Goal: Task Accomplishment & Management: Manage account settings

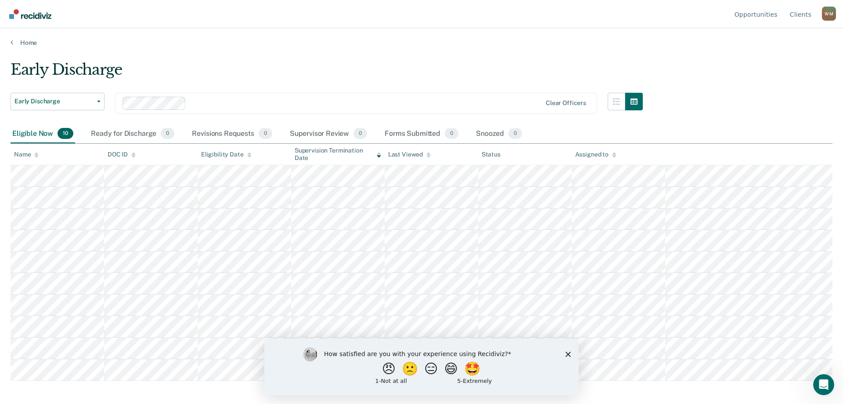
click at [567, 350] on div "How satisfied are you with your experience using Recidiviz? 😠 🙁 😑 😄 🤩 1 - Not a…" at bounding box center [421, 366] width 314 height 57
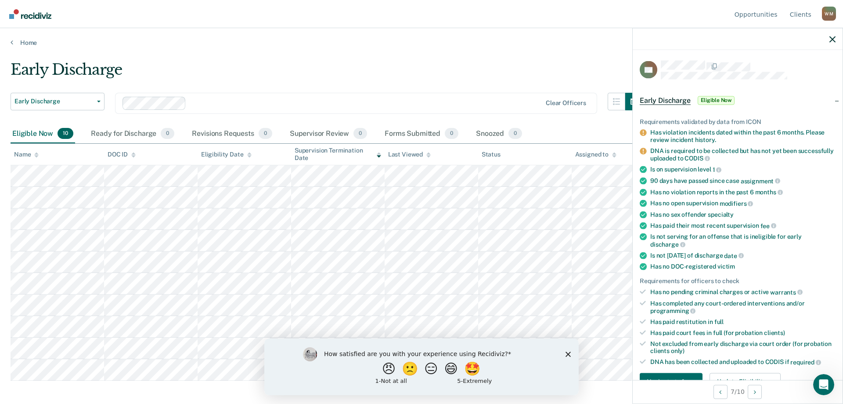
scroll to position [176, 0]
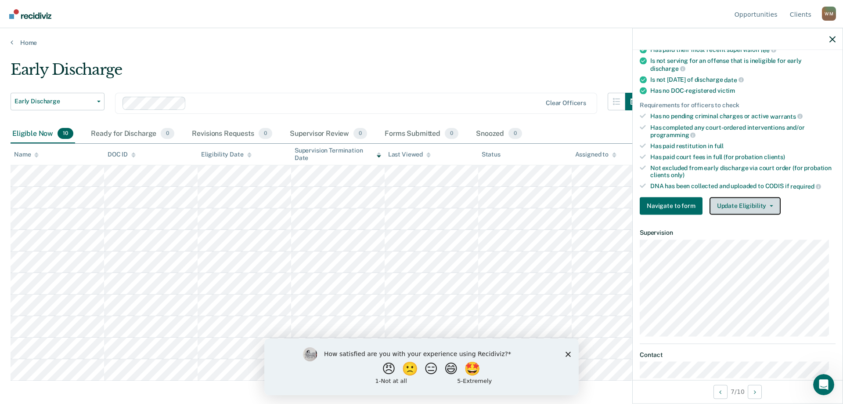
click at [735, 202] on button "Update Eligibility" at bounding box center [745, 206] width 71 height 18
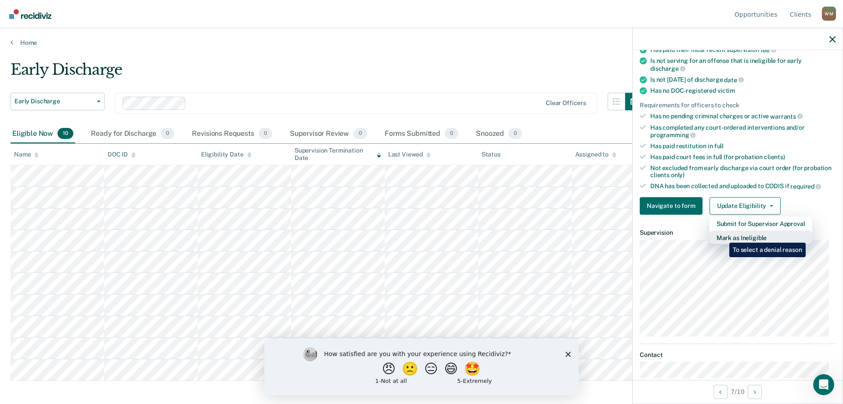
click at [723, 236] on button "Mark as Ineligible" at bounding box center [761, 237] width 103 height 14
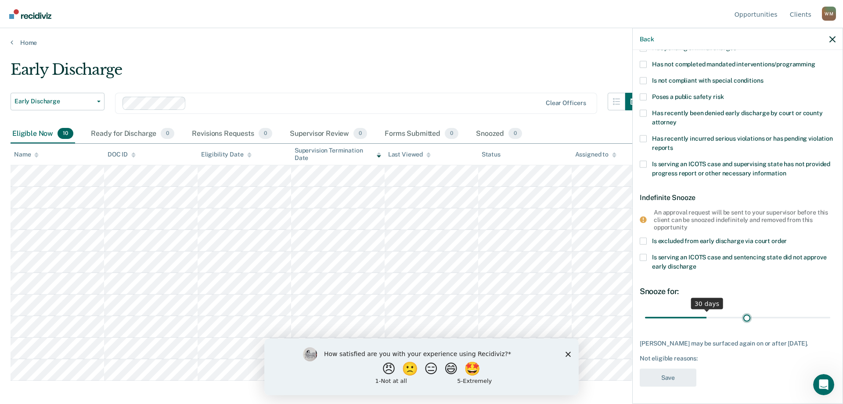
click at [743, 315] on input "range" at bounding box center [737, 317] width 185 height 15
click at [750, 316] on input "range" at bounding box center [737, 317] width 185 height 15
click at [757, 316] on input "range" at bounding box center [737, 317] width 185 height 15
click at [763, 316] on input "range" at bounding box center [737, 317] width 185 height 15
click at [698, 319] on input "range" at bounding box center [737, 317] width 185 height 15
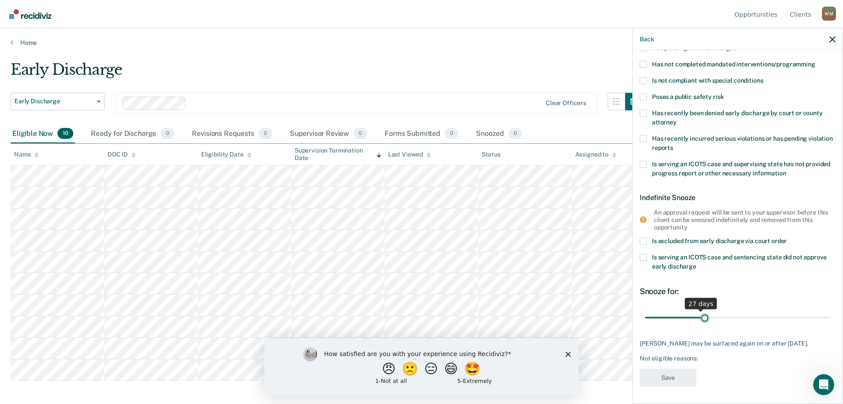
click at [704, 316] on input "range" at bounding box center [737, 317] width 185 height 15
click at [708, 316] on input "range" at bounding box center [737, 317] width 185 height 15
click at [706, 316] on input "range" at bounding box center [737, 317] width 185 height 15
click at [705, 317] on input "range" at bounding box center [737, 317] width 185 height 15
type input "30"
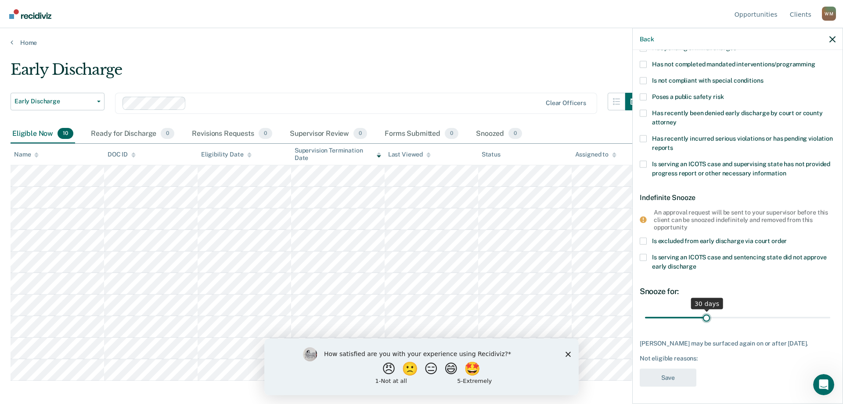
click at [704, 317] on input "range" at bounding box center [737, 317] width 185 height 15
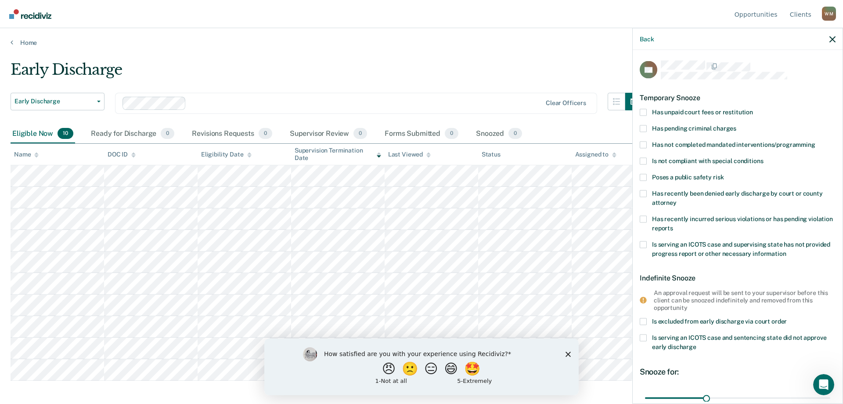
click at [643, 160] on span at bounding box center [643, 160] width 7 height 7
click at [763, 157] on input "Is not compliant with special conditions" at bounding box center [763, 157] width 0 height 0
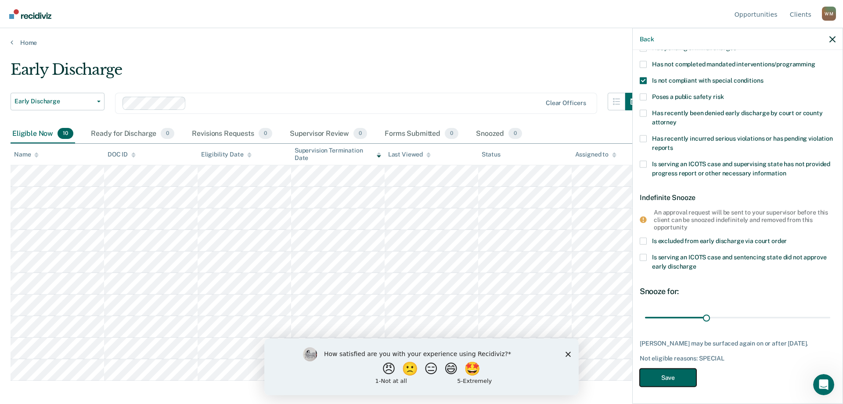
click at [664, 379] on button "Save" at bounding box center [668, 377] width 57 height 18
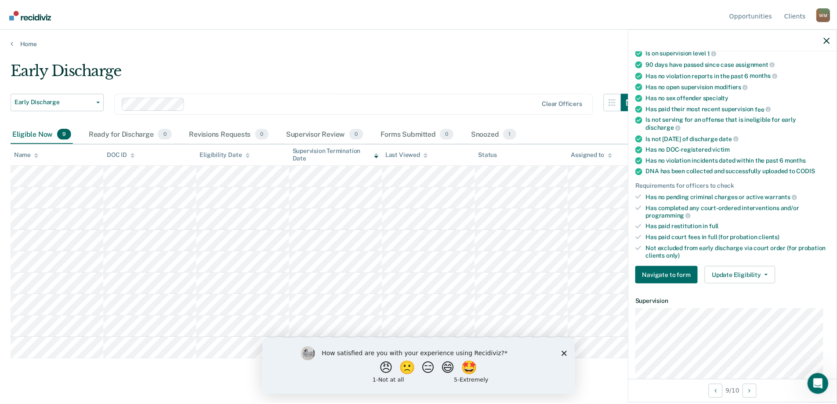
scroll to position [43, 0]
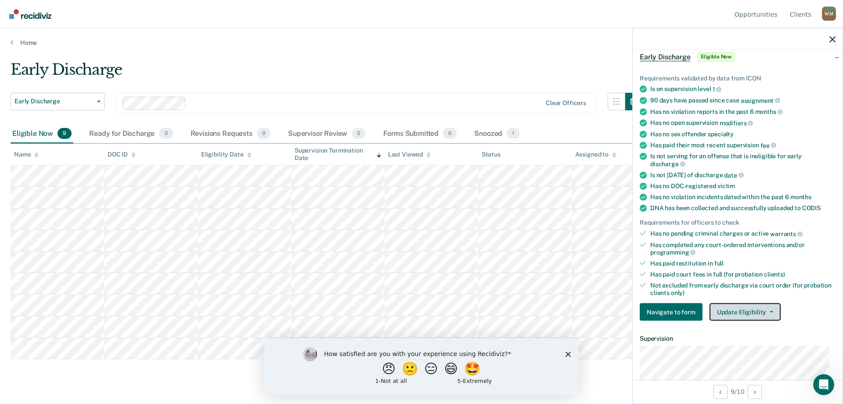
click at [733, 311] on button "Update Eligibility" at bounding box center [745, 312] width 71 height 18
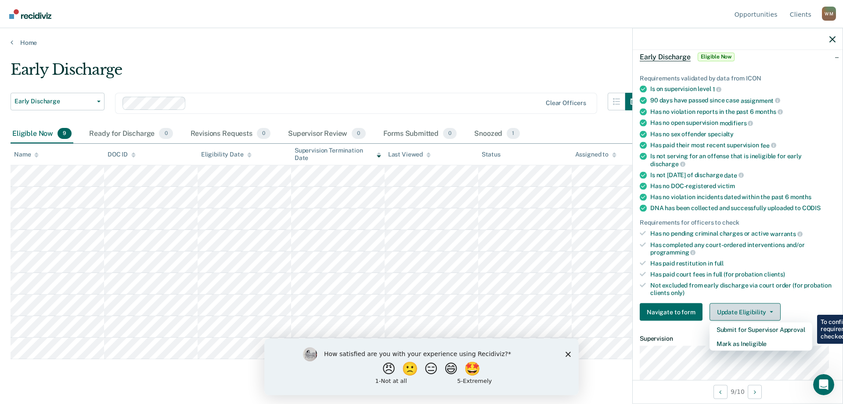
click at [733, 311] on button "Update Eligibility" at bounding box center [745, 312] width 71 height 18
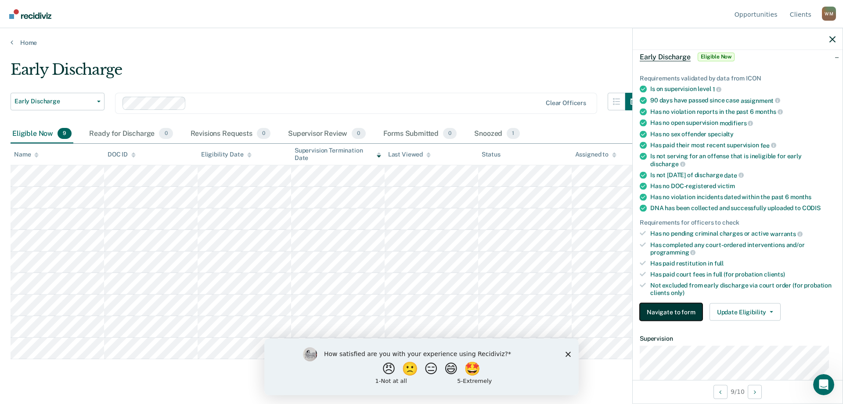
click at [660, 310] on button "Navigate to form" at bounding box center [671, 312] width 63 height 18
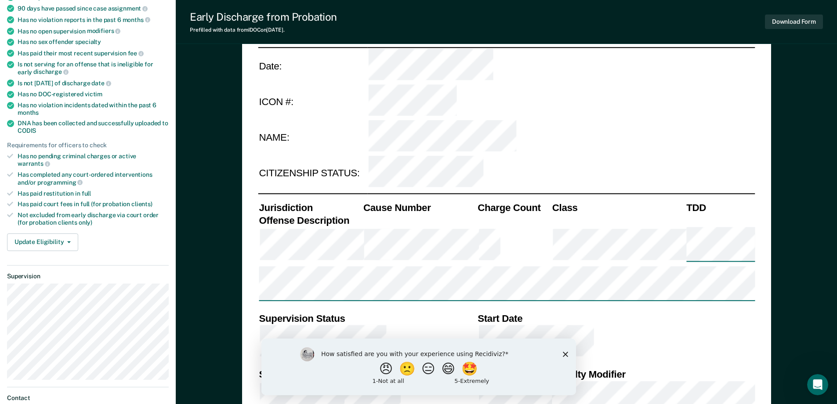
type textarea "x"
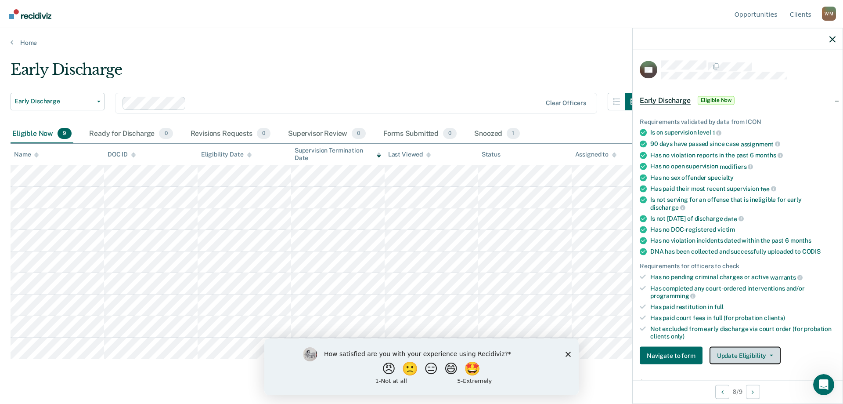
click at [733, 354] on button "Update Eligibility" at bounding box center [745, 355] width 71 height 18
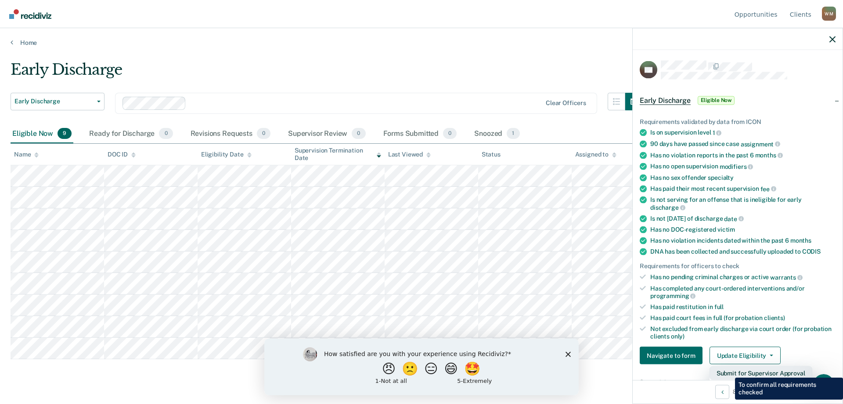
click at [729, 371] on button "Submit for Supervisor Approval" at bounding box center [761, 373] width 103 height 14
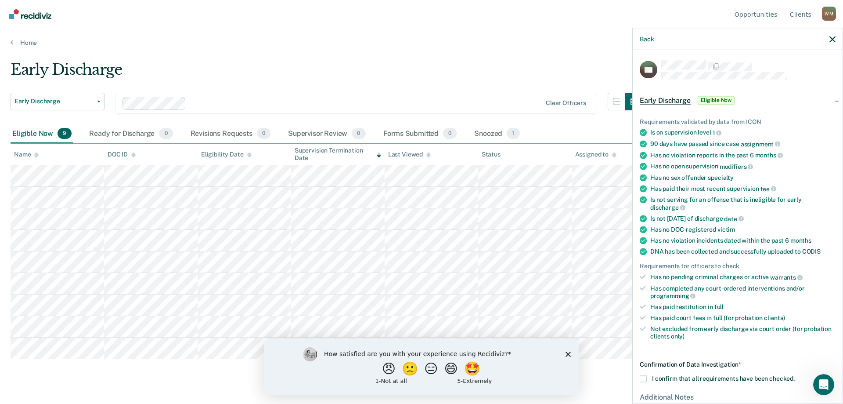
click at [645, 376] on span at bounding box center [643, 378] width 7 height 7
click at [795, 375] on input "I confirm that all requirements have been checked." at bounding box center [795, 375] width 0 height 0
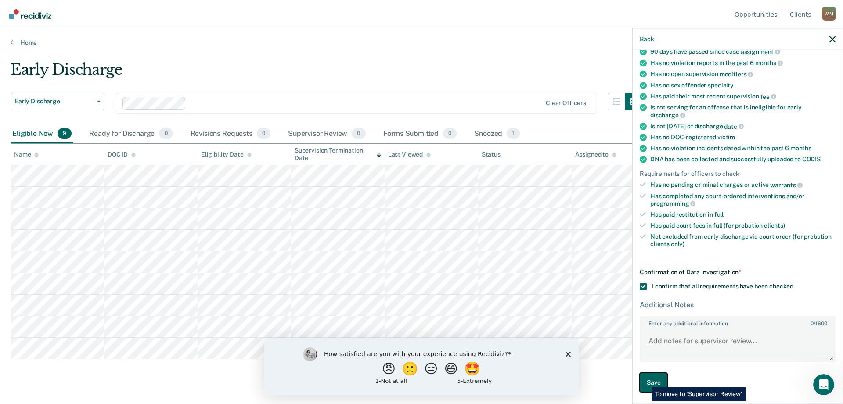
click at [645, 380] on button "Save" at bounding box center [654, 382] width 28 height 20
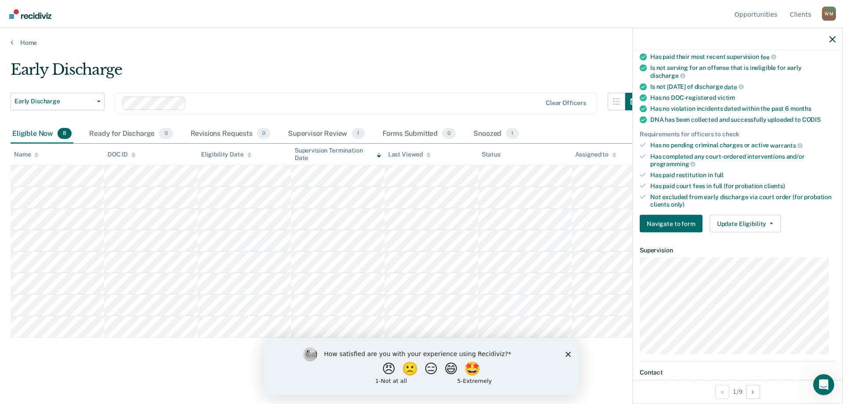
scroll to position [176, 0]
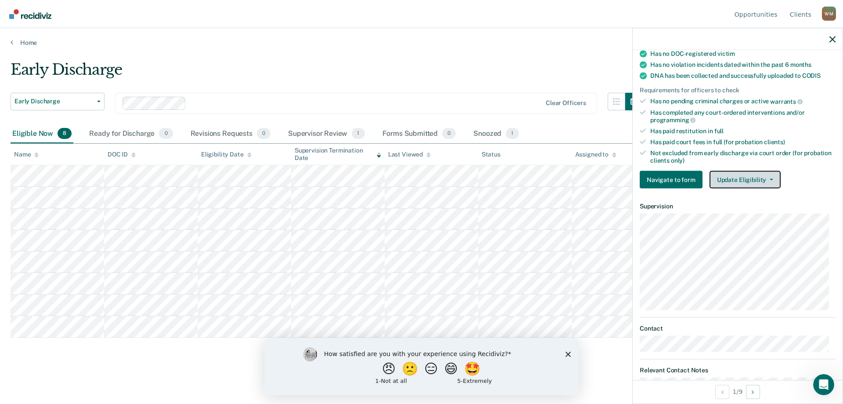
click at [731, 177] on button "Update Eligibility" at bounding box center [745, 180] width 71 height 18
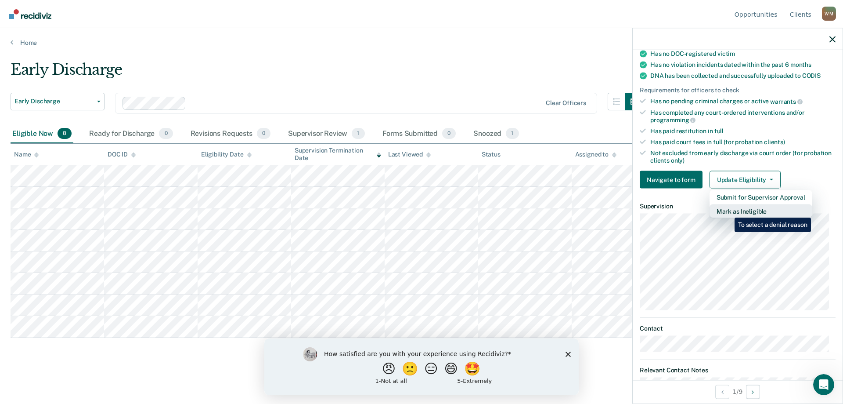
click at [728, 211] on button "Mark as Ineligible" at bounding box center [761, 211] width 103 height 14
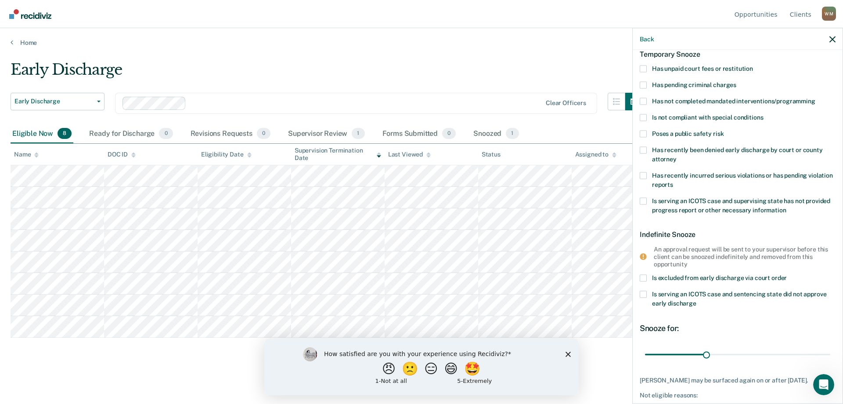
scroll to position [0, 0]
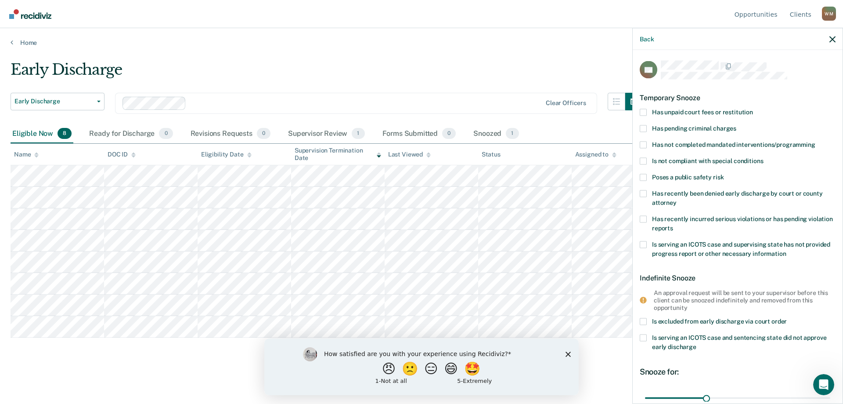
click at [646, 159] on span at bounding box center [643, 160] width 7 height 7
click at [763, 157] on input "Is not compliant with special conditions" at bounding box center [763, 157] width 0 height 0
click at [641, 142] on span at bounding box center [643, 144] width 7 height 7
click at [816, 141] on input "Has not completed mandated interventions/programming" at bounding box center [816, 141] width 0 height 0
click at [643, 159] on span at bounding box center [643, 160] width 7 height 7
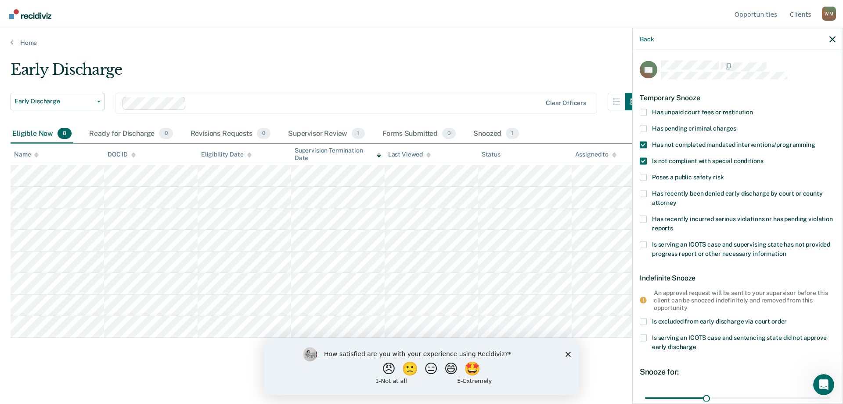
click at [763, 157] on input "Is not compliant with special conditions" at bounding box center [763, 157] width 0 height 0
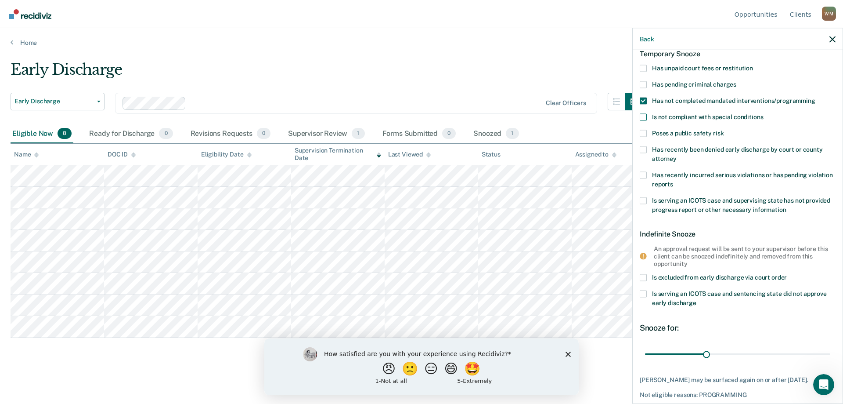
scroll to position [87, 0]
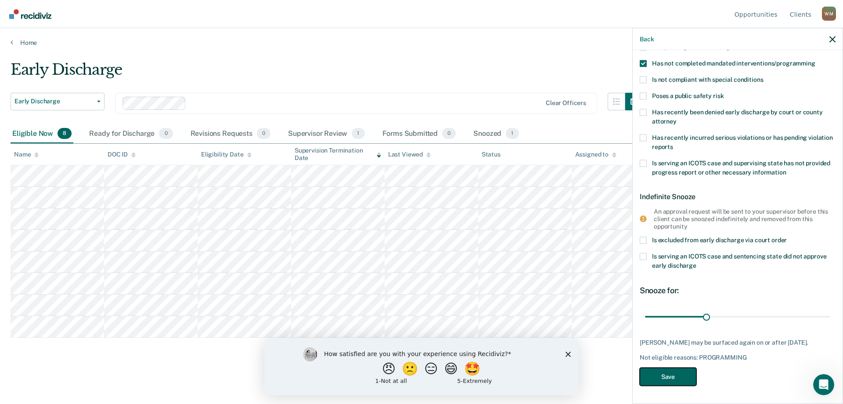
click at [669, 373] on button "Save" at bounding box center [668, 377] width 57 height 18
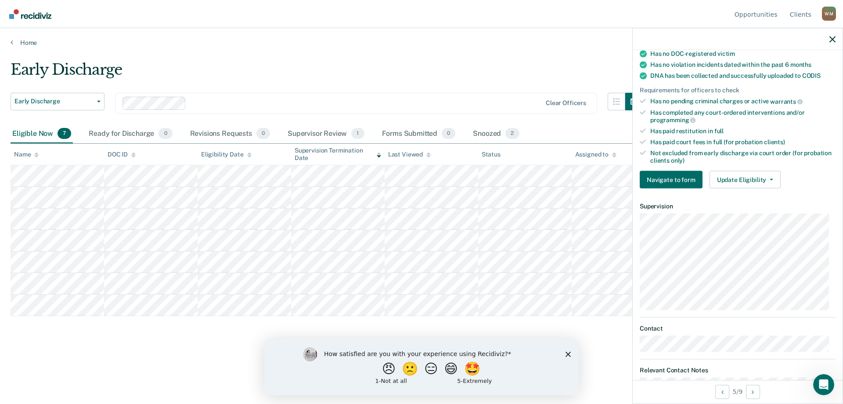
scroll to position [205, 0]
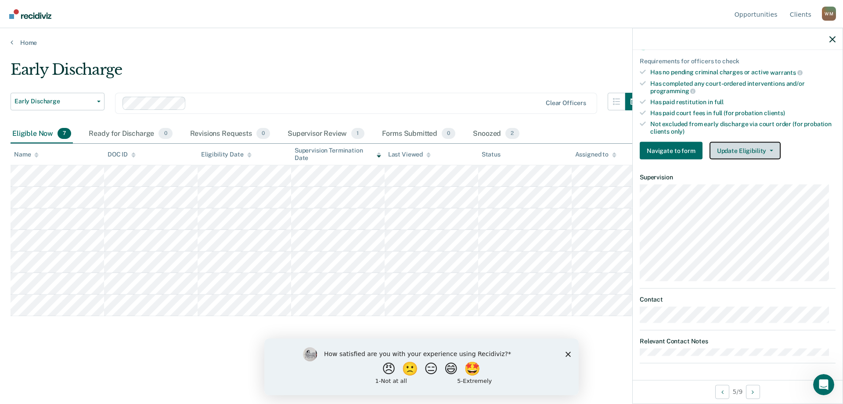
click at [736, 148] on button "Update Eligibility" at bounding box center [745, 151] width 71 height 18
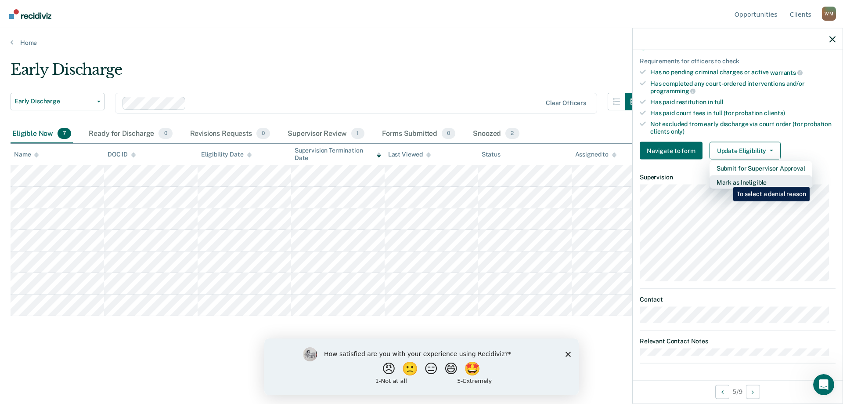
click at [727, 180] on button "Mark as Ineligible" at bounding box center [761, 182] width 103 height 14
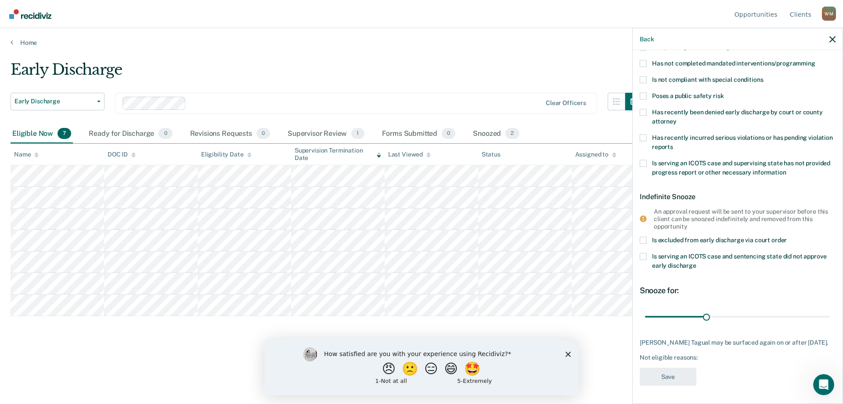
scroll to position [0, 0]
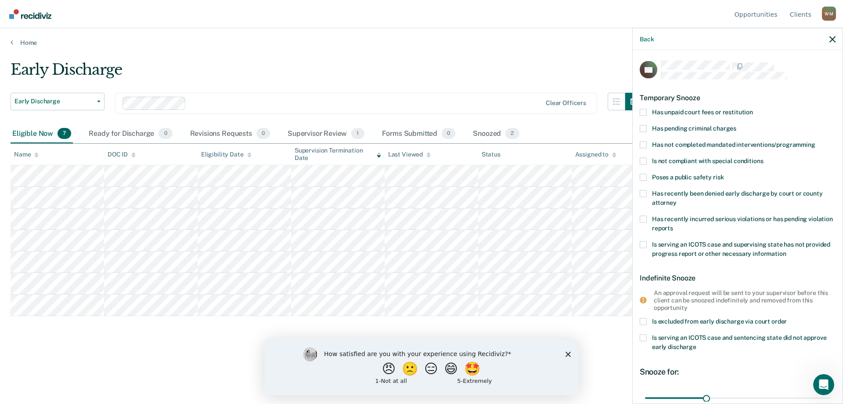
click at [643, 144] on span at bounding box center [643, 144] width 7 height 7
click at [816, 141] on input "Has not completed mandated interventions/programming" at bounding box center [816, 141] width 0 height 0
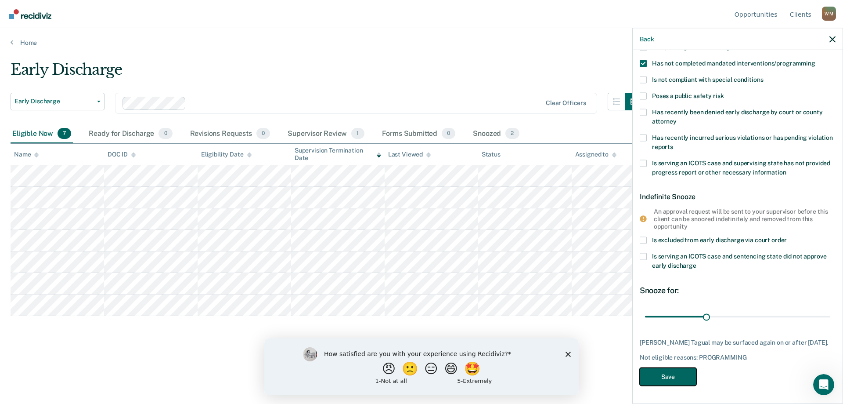
click at [664, 377] on button "Save" at bounding box center [668, 377] width 57 height 18
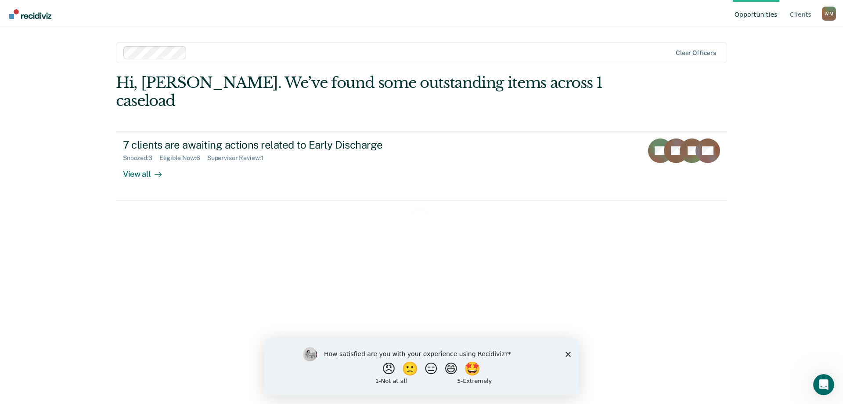
click at [567, 354] on icon "Close survey" at bounding box center [568, 353] width 5 height 5
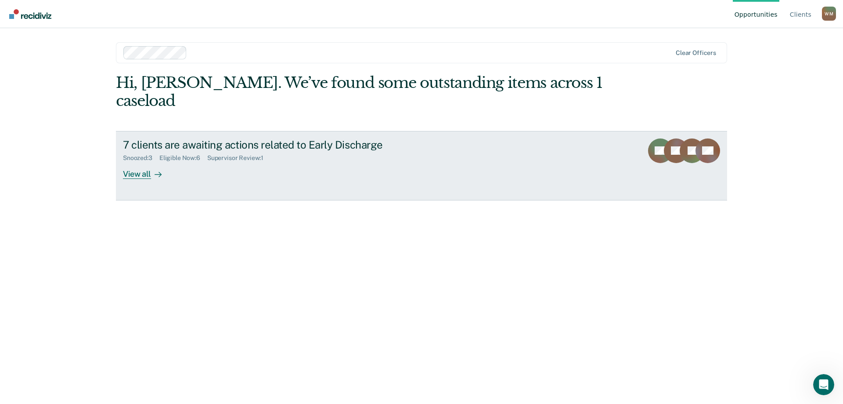
click at [135, 162] on div "View all" at bounding box center [147, 170] width 49 height 17
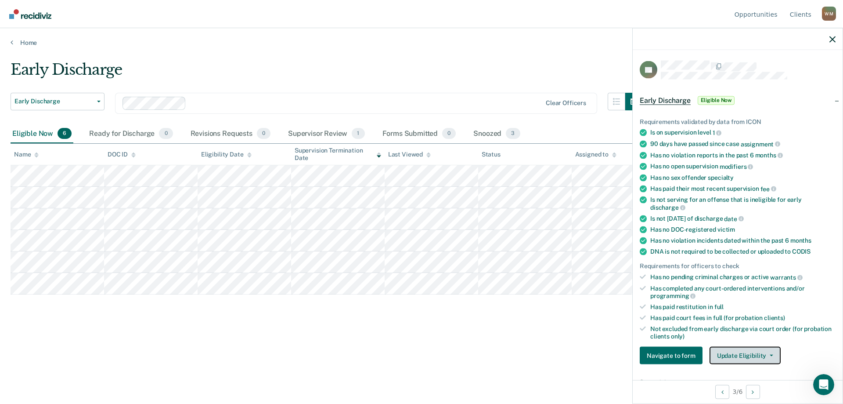
click at [743, 354] on button "Update Eligibility" at bounding box center [745, 355] width 71 height 18
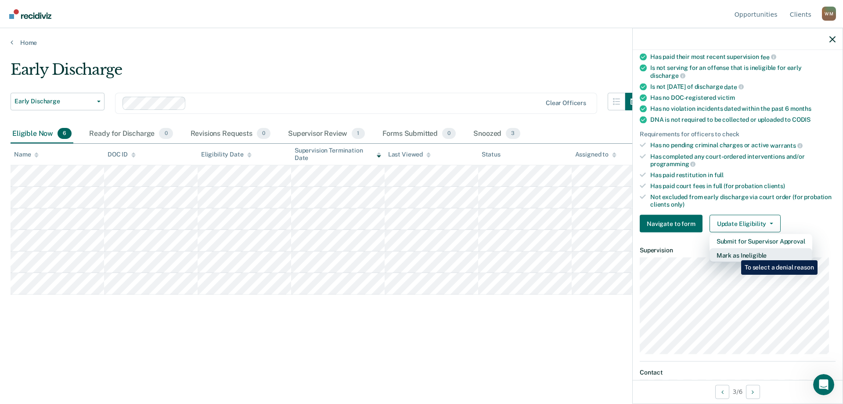
click at [735, 253] on button "Mark as Ineligible" at bounding box center [761, 255] width 103 height 14
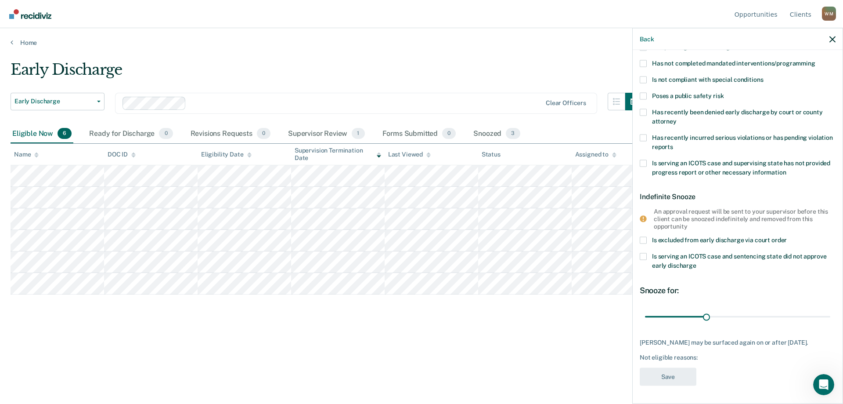
scroll to position [0, 0]
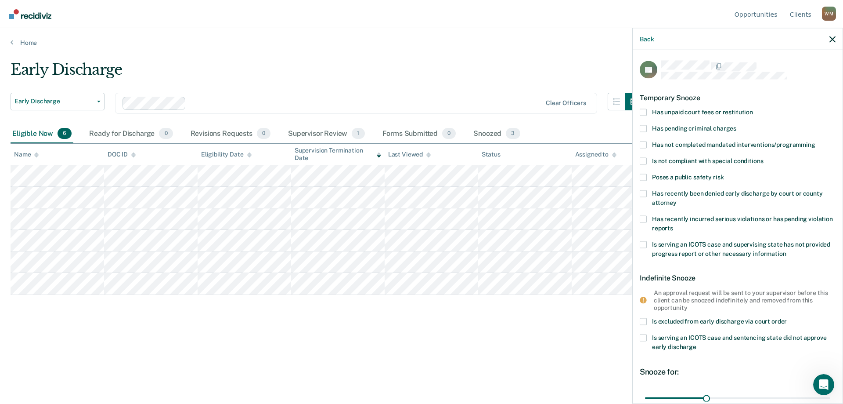
click at [643, 110] on span at bounding box center [643, 111] width 7 height 7
click at [753, 108] on input "Has unpaid court fees or restitution" at bounding box center [753, 108] width 0 height 0
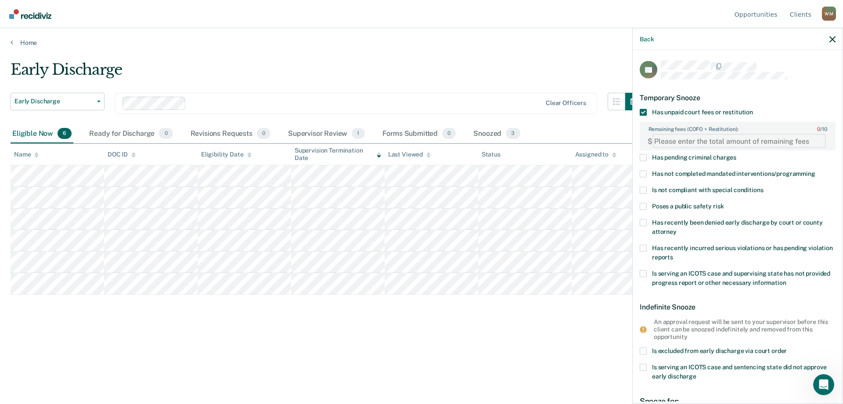
click at [674, 136] on FEESReasonInput "Remaining fees (COFO + Restitution): 0 / 10" at bounding box center [739, 141] width 173 height 14
click at [668, 142] on FEESReasonInput "Remaining fees (COFO + Restitution): 0 / 10" at bounding box center [739, 141] width 173 height 14
type FEESReasonInput "1106.25"
click at [643, 192] on span at bounding box center [643, 190] width 7 height 7
click at [763, 187] on input "Is not compliant with special conditions" at bounding box center [763, 187] width 0 height 0
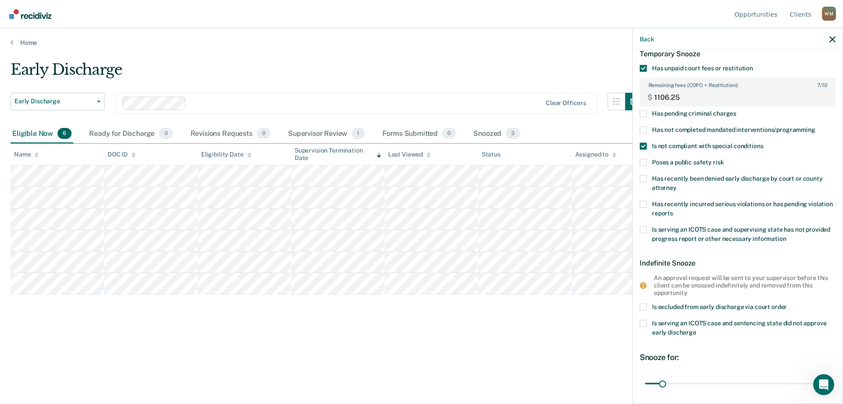
scroll to position [117, 0]
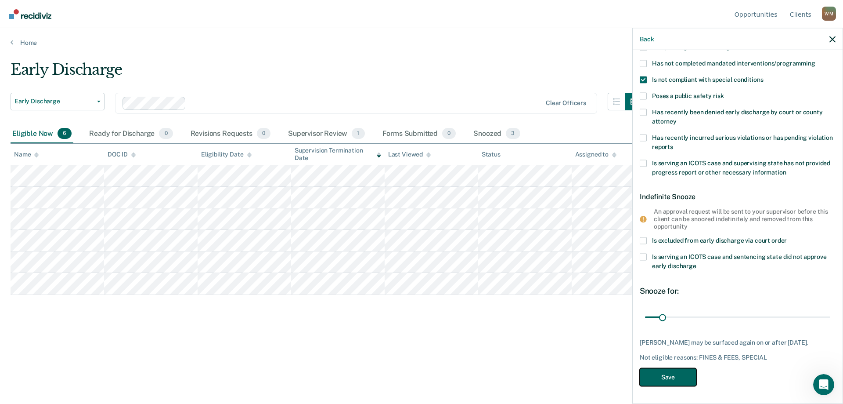
click at [676, 374] on button "Save" at bounding box center [668, 377] width 57 height 18
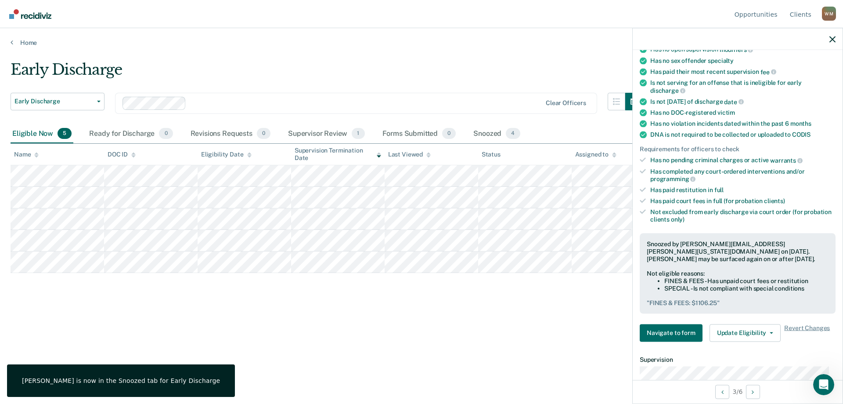
click at [301, 321] on div "Early Discharge Early Discharge Early Discharge Supervision Level Downgrade Cle…" at bounding box center [422, 199] width 822 height 277
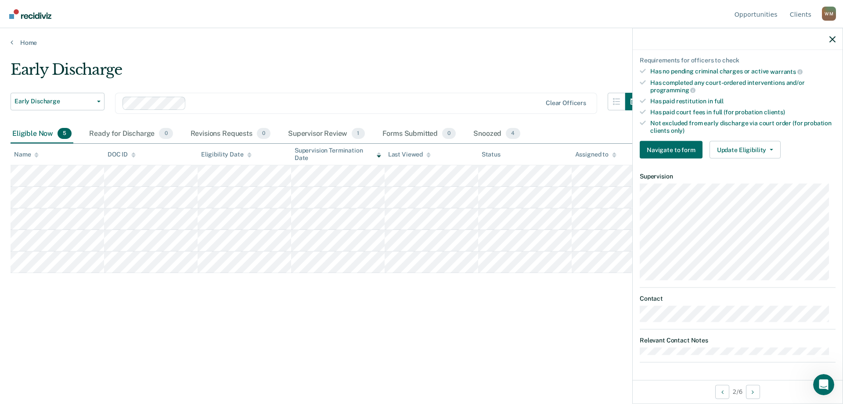
scroll to position [205, 0]
click at [739, 146] on button "Update Eligibility" at bounding box center [745, 151] width 71 height 18
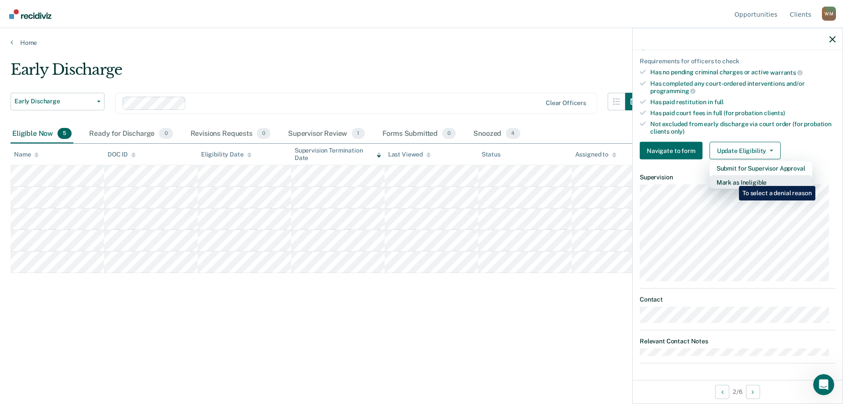
click at [733, 179] on button "Mark as Ineligible" at bounding box center [761, 182] width 103 height 14
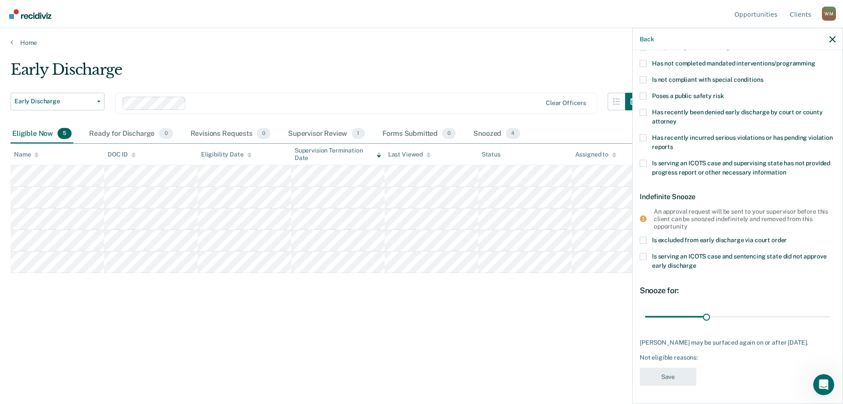
scroll to position [0, 0]
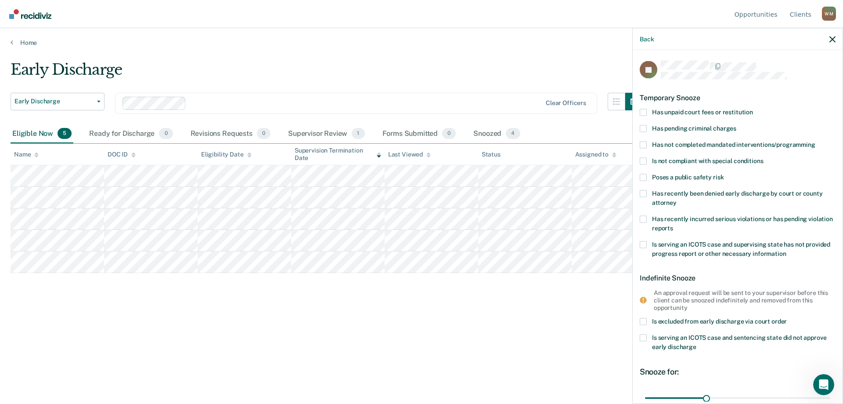
click at [642, 159] on span at bounding box center [643, 160] width 7 height 7
click at [763, 157] on input "Is not compliant with special conditions" at bounding box center [763, 157] width 0 height 0
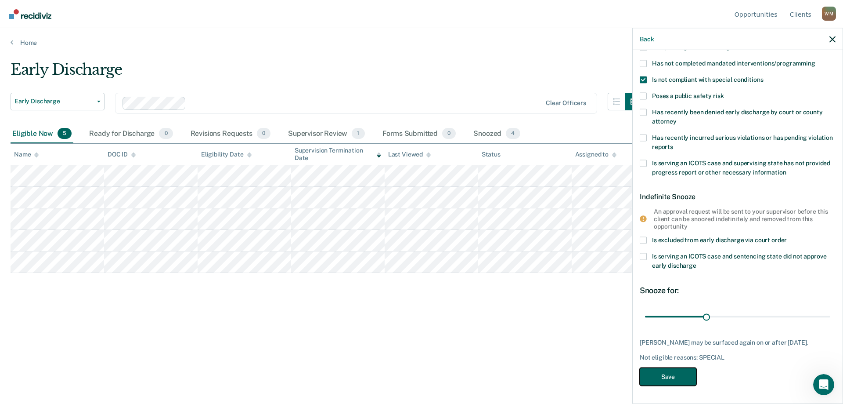
click at [666, 378] on button "Save" at bounding box center [668, 377] width 57 height 18
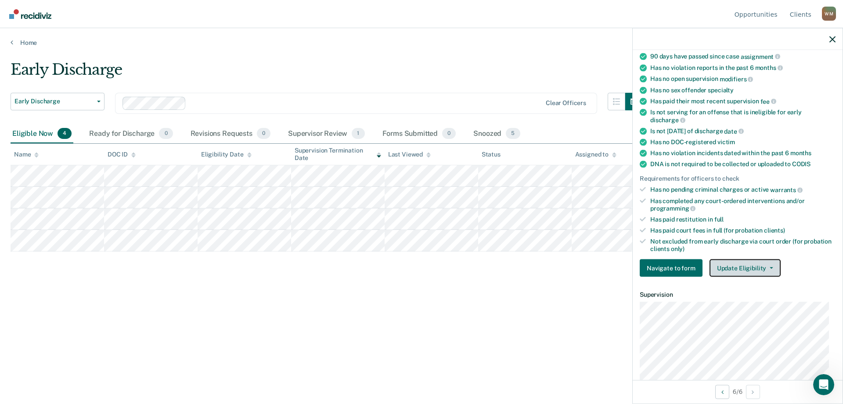
click at [731, 267] on button "Update Eligibility" at bounding box center [745, 268] width 71 height 18
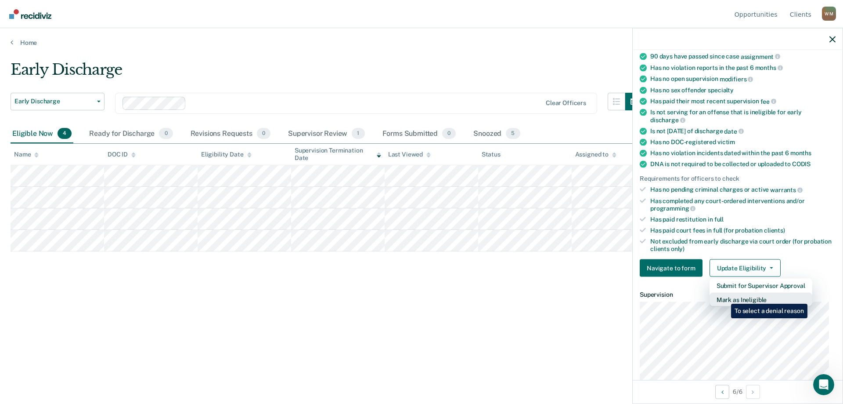
click at [725, 297] on button "Mark as Ineligible" at bounding box center [761, 299] width 103 height 14
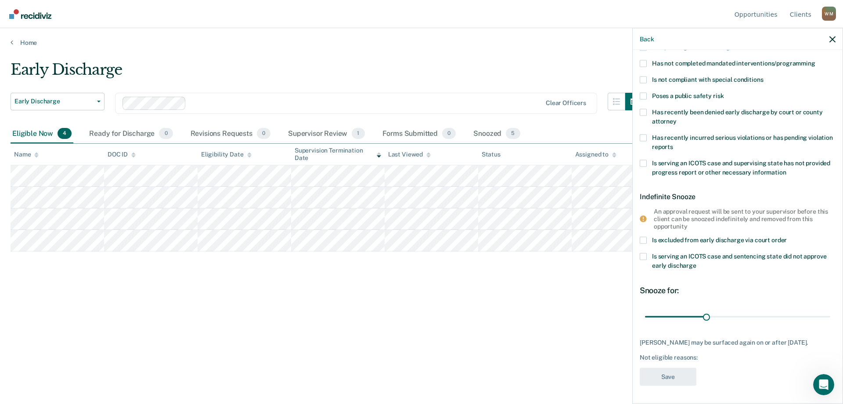
scroll to position [0, 0]
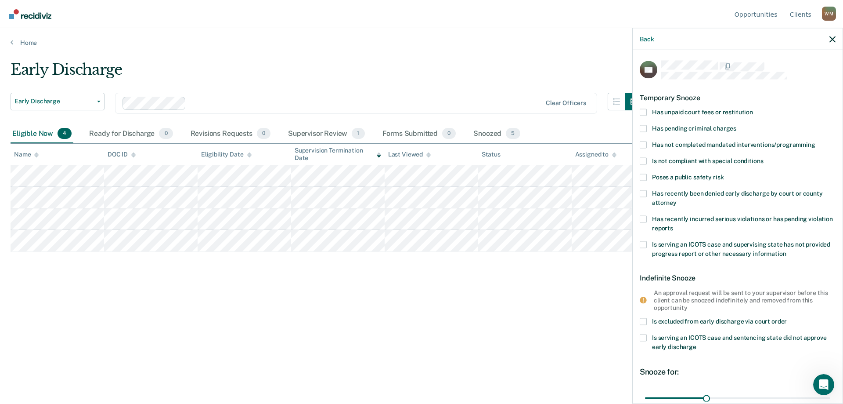
click at [643, 112] on span at bounding box center [643, 111] width 7 height 7
click at [753, 108] on input "Has unpaid court fees or restitution" at bounding box center [753, 108] width 0 height 0
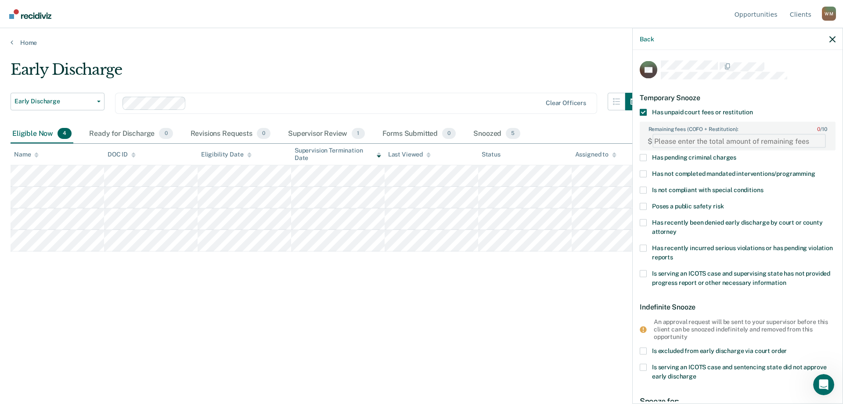
click at [664, 140] on FEESReasonInput "Remaining fees (COFO + Restitution): 0 / 10" at bounding box center [739, 141] width 173 height 14
click at [689, 141] on FEESReasonInput "Remaining fees (COFO + Restitution): 0 / 10" at bounding box center [739, 141] width 173 height 14
type FEESReasonInput "2910.30"
click at [643, 172] on span at bounding box center [643, 173] width 7 height 7
click at [816, 170] on input "Has not completed mandated interventions/programming" at bounding box center [816, 170] width 0 height 0
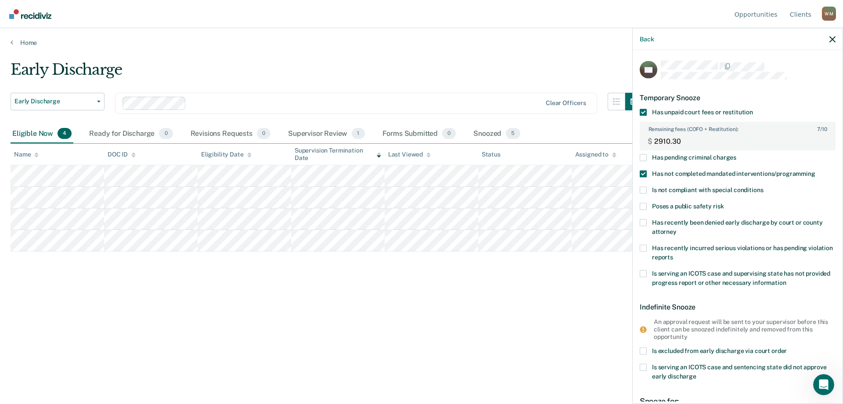
click at [643, 190] on span at bounding box center [643, 190] width 7 height 7
click at [763, 187] on input "Is not compliant with special conditions" at bounding box center [763, 187] width 0 height 0
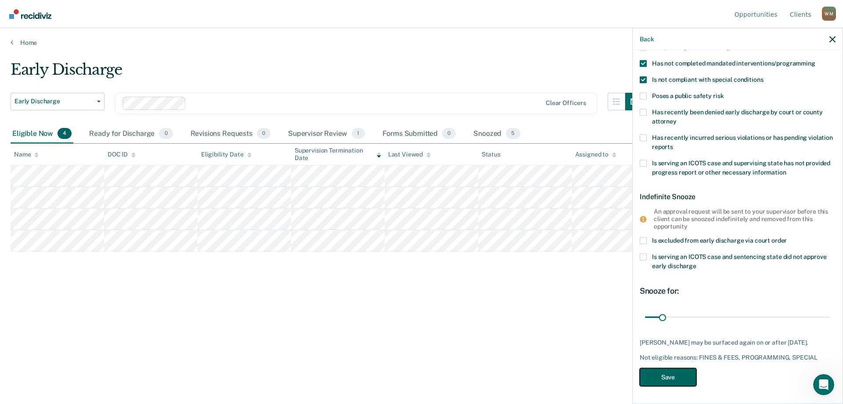
click at [669, 375] on button "Save" at bounding box center [668, 377] width 57 height 18
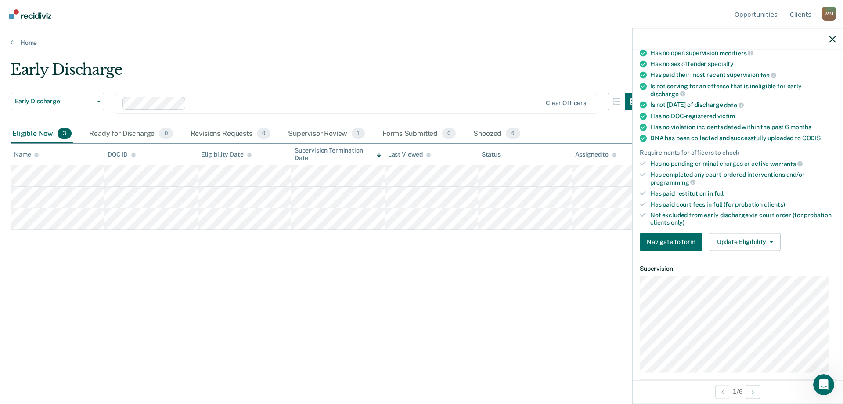
scroll to position [176, 0]
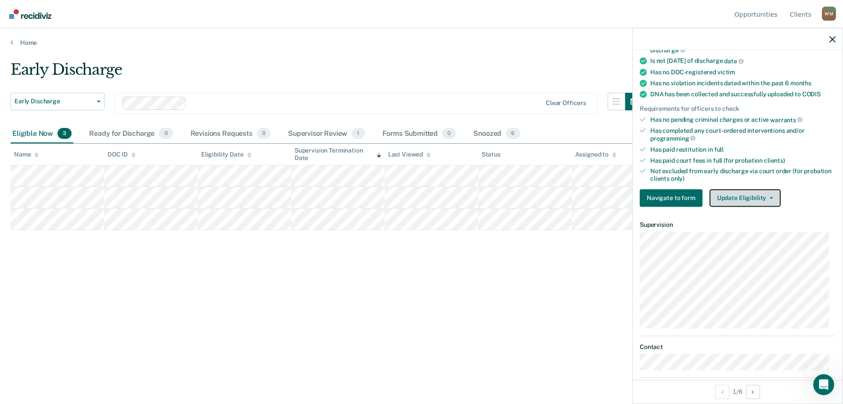
click at [733, 194] on button "Update Eligibility" at bounding box center [745, 198] width 71 height 18
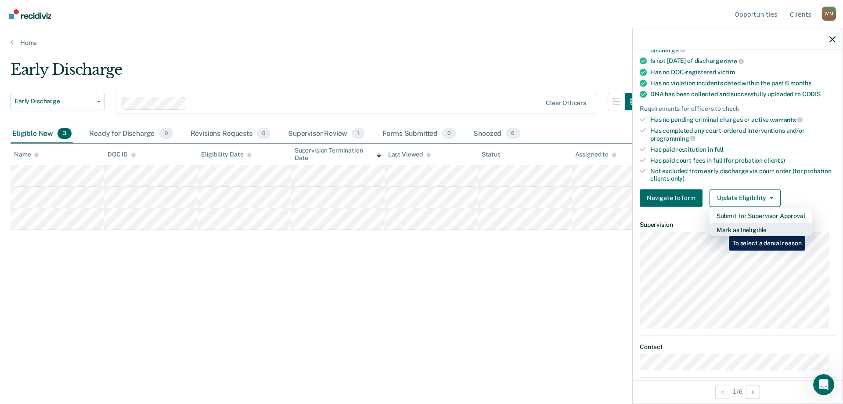
click at [722, 229] on button "Mark as Ineligible" at bounding box center [761, 229] width 103 height 14
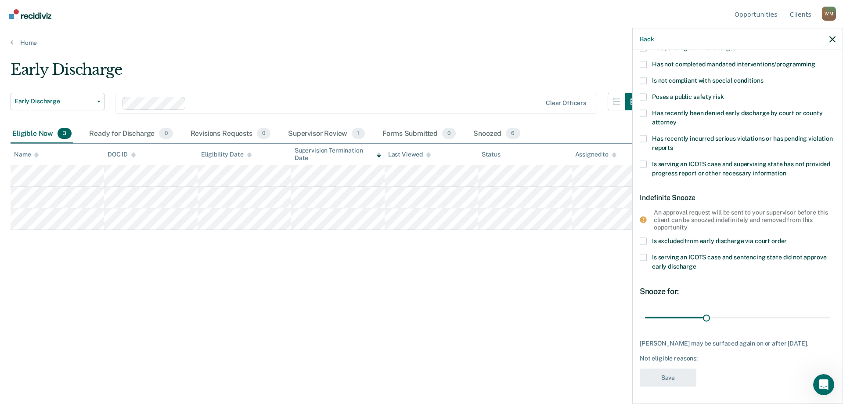
scroll to position [0, 0]
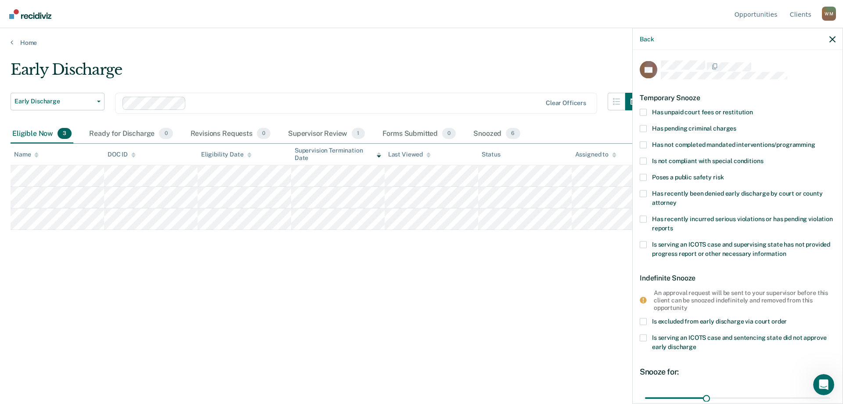
click at [644, 112] on span at bounding box center [643, 111] width 7 height 7
click at [753, 108] on input "Has unpaid court fees or restitution" at bounding box center [753, 108] width 0 height 0
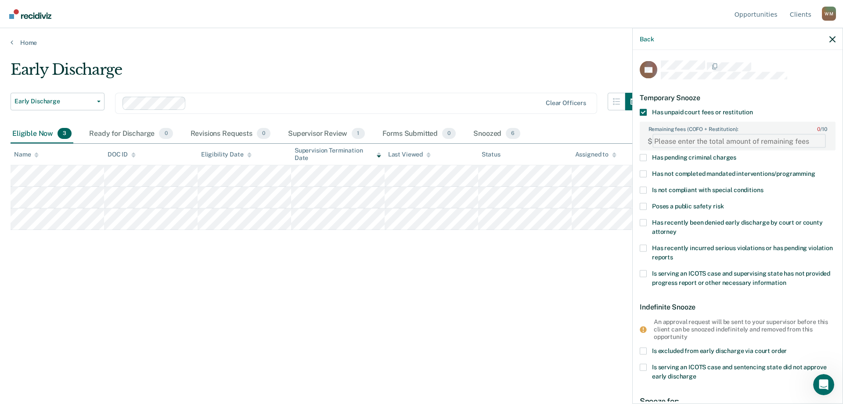
click at [674, 138] on FEESReasonInput "Remaining fees (COFO + Restitution): 0 / 10" at bounding box center [739, 141] width 173 height 14
click at [668, 141] on FEESReasonInput "Remaining fees (COFO + Restitution): 0 / 10" at bounding box center [739, 141] width 173 height 14
type FEESReasonInput "337.84"
click at [643, 175] on span at bounding box center [643, 173] width 7 height 7
click at [816, 170] on input "Has not completed mandated interventions/programming" at bounding box center [816, 170] width 0 height 0
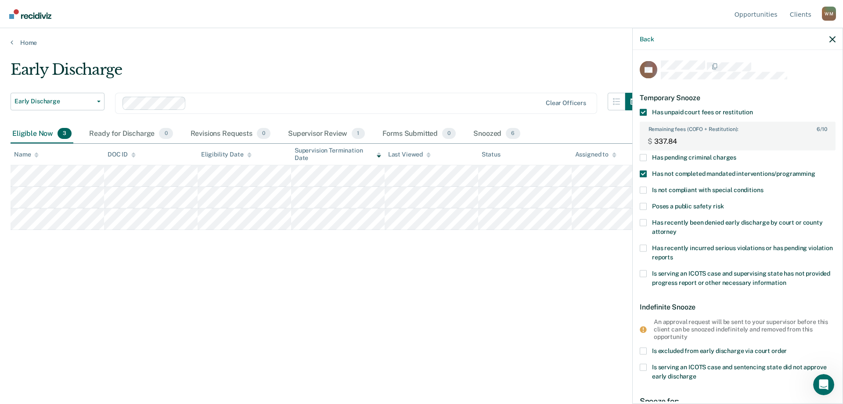
click at [642, 193] on label "Is not compliant with special conditions" at bounding box center [738, 191] width 196 height 9
click at [763, 187] on input "Is not compliant with special conditions" at bounding box center [763, 187] width 0 height 0
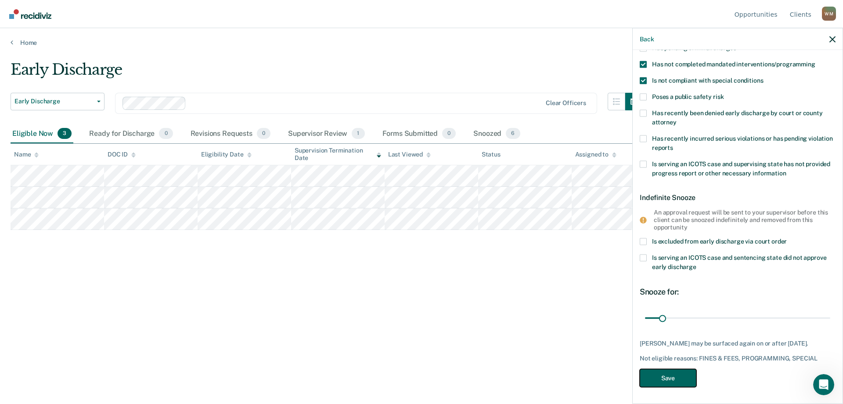
click at [667, 378] on button "Save" at bounding box center [668, 377] width 57 height 18
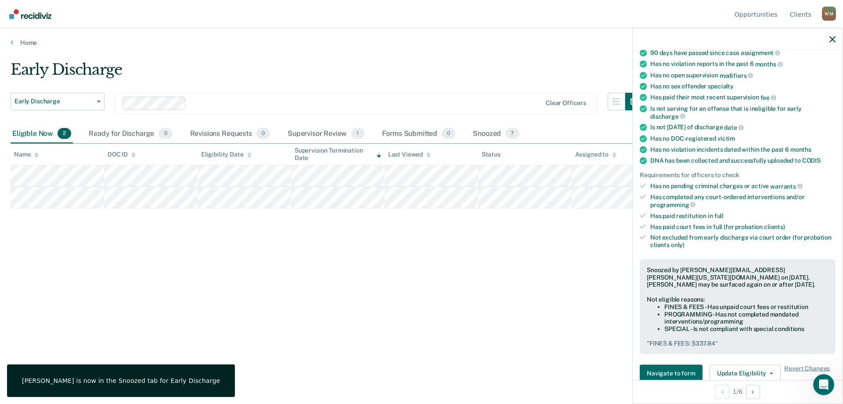
click at [299, 307] on div "Early Discharge Early Discharge Early Discharge Supervision Level Downgrade Cle…" at bounding box center [422, 199] width 822 height 277
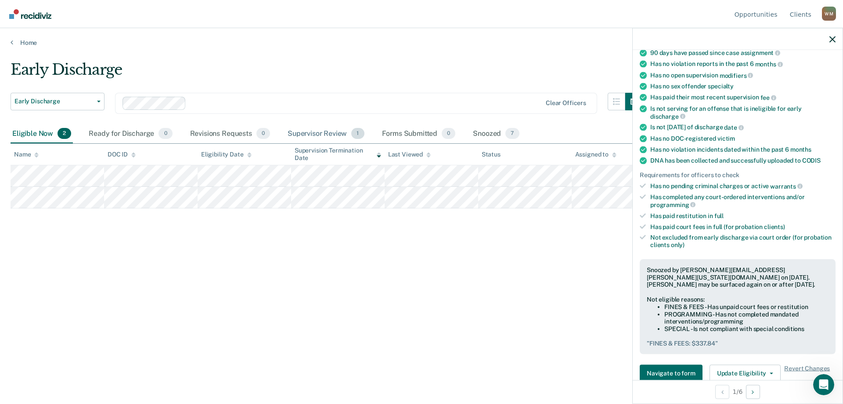
click at [308, 131] on div "Supervisor Review 1" at bounding box center [326, 133] width 80 height 19
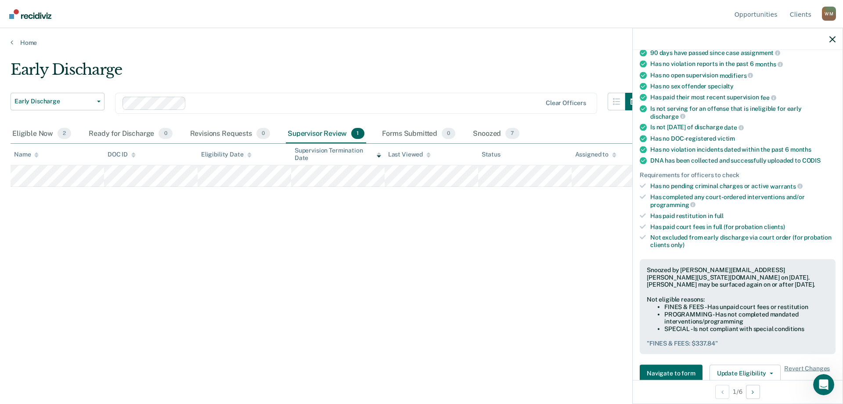
click at [143, 251] on div "Early Discharge Early Discharge Early Discharge Supervision Level Downgrade Cle…" at bounding box center [422, 199] width 822 height 277
